Goal: Transaction & Acquisition: Subscribe to service/newsletter

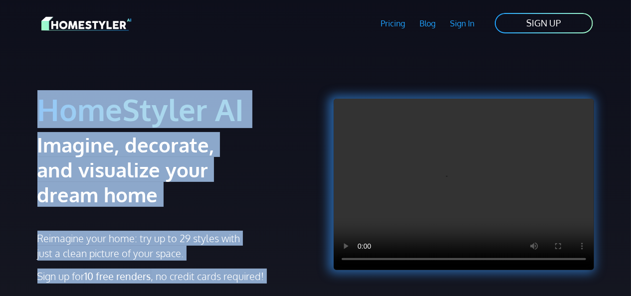
drag, startPoint x: 631, startPoint y: 35, endPoint x: 635, endPoint y: 91, distance: 56.0
drag, startPoint x: 635, startPoint y: 91, endPoint x: 547, endPoint y: 79, distance: 88.1
click at [547, 79] on div at bounding box center [458, 166] width 272 height 215
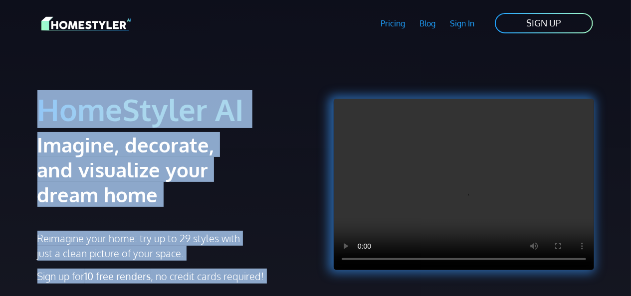
click at [274, 92] on h1 "HomeStyler AI" at bounding box center [173, 109] width 272 height 37
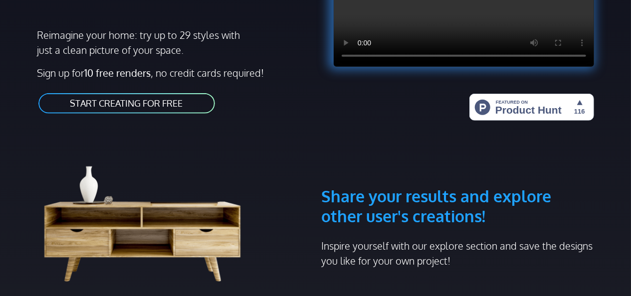
scroll to position [165, 0]
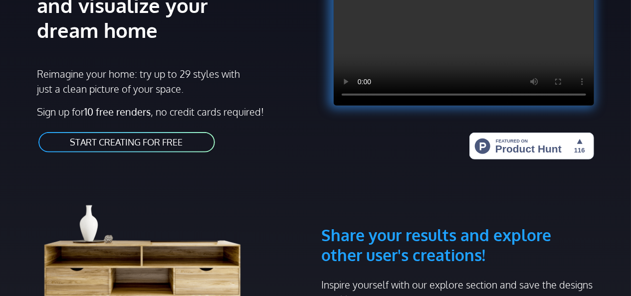
click at [131, 145] on link "START CREATING FOR FREE" at bounding box center [126, 142] width 179 height 22
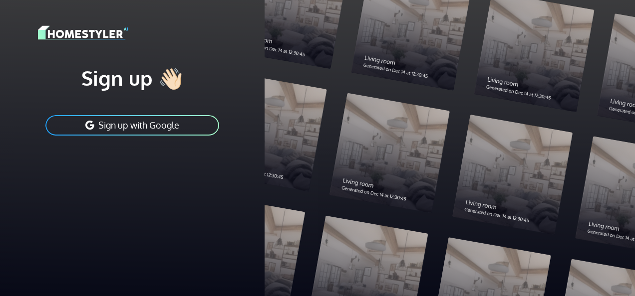
click at [126, 132] on button "Sign up with Google" at bounding box center [132, 125] width 176 height 22
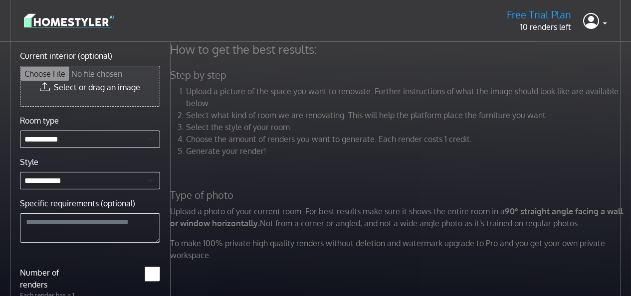
click at [99, 80] on input "Current interior (optional)" at bounding box center [89, 86] width 139 height 40
